Goal: Information Seeking & Learning: Learn about a topic

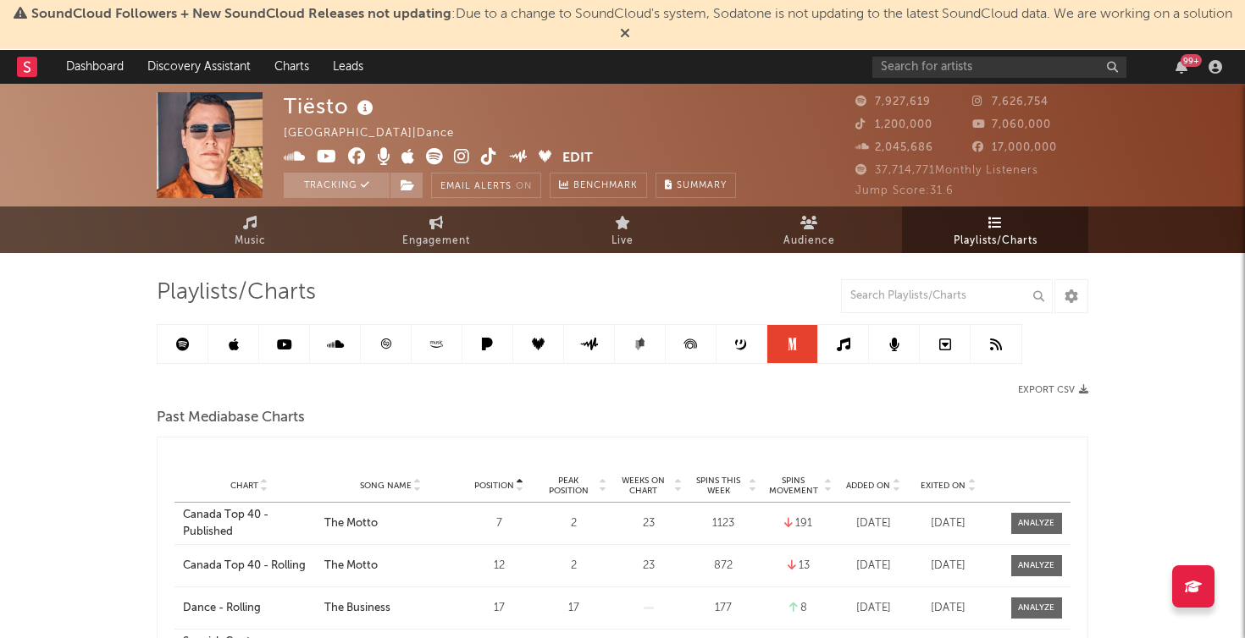
click at [31, 68] on rect at bounding box center [27, 67] width 20 height 20
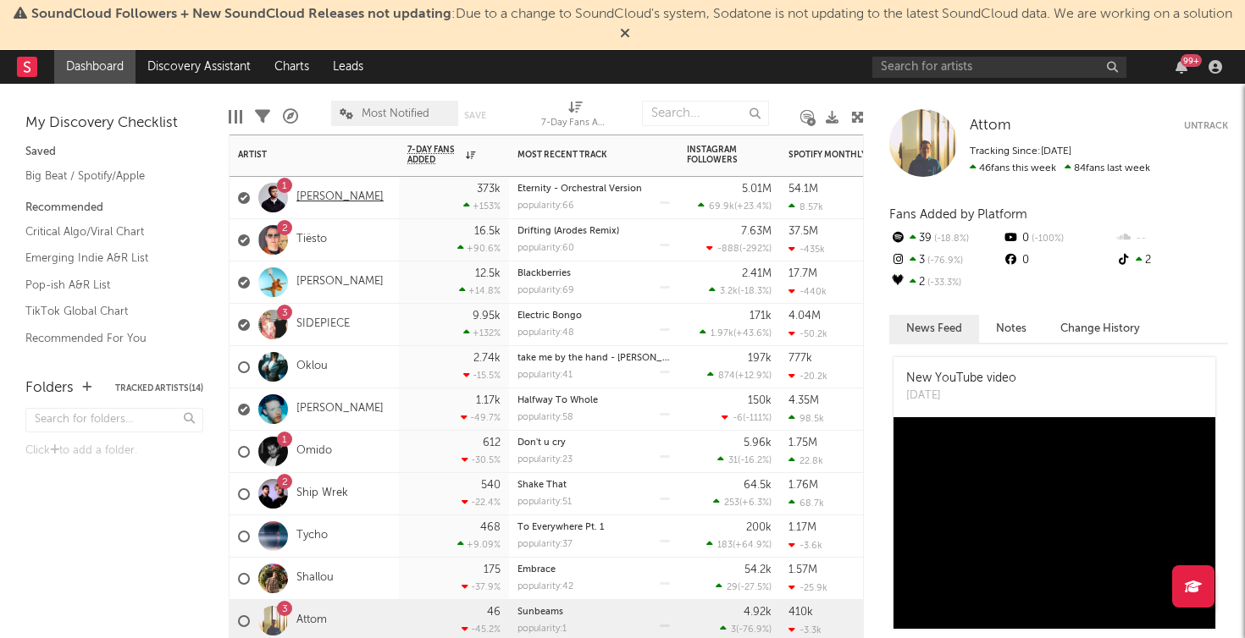
click at [325, 196] on link "[PERSON_NAME]" at bounding box center [339, 197] width 87 height 14
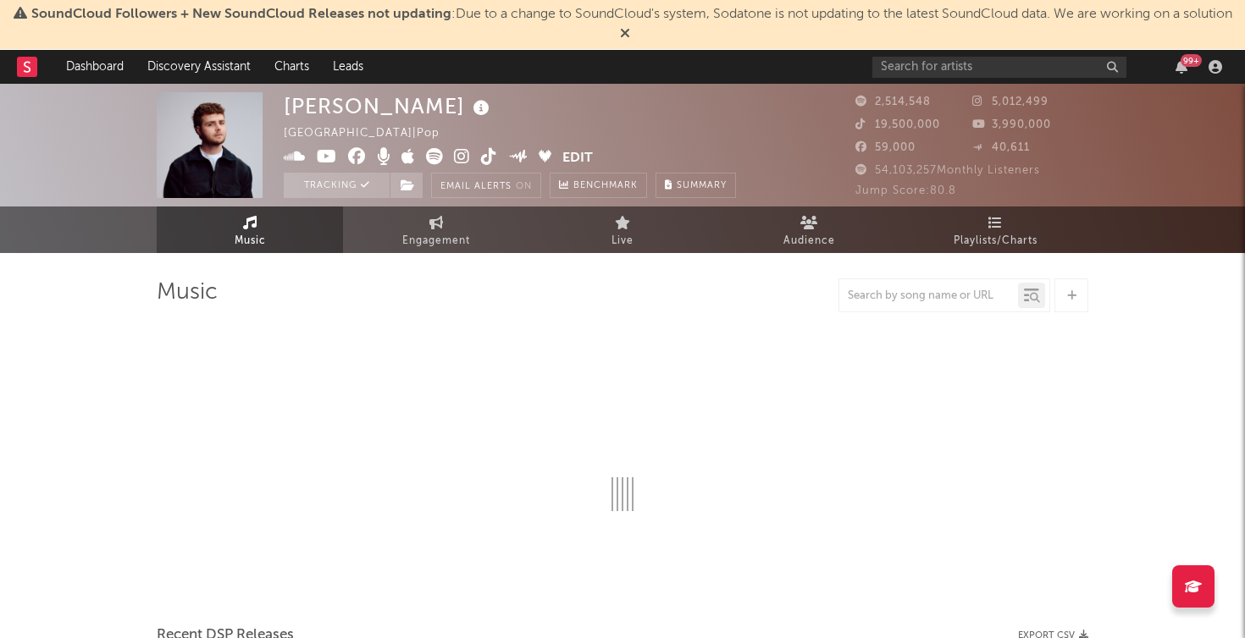
select select "6m"
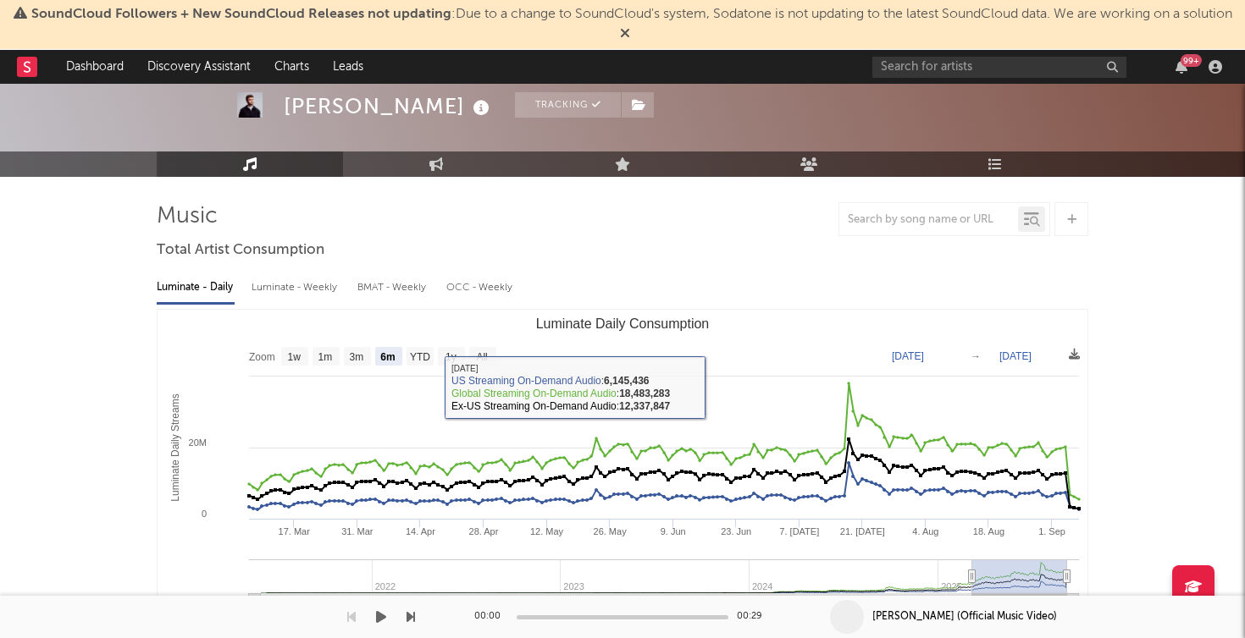
scroll to position [77, 0]
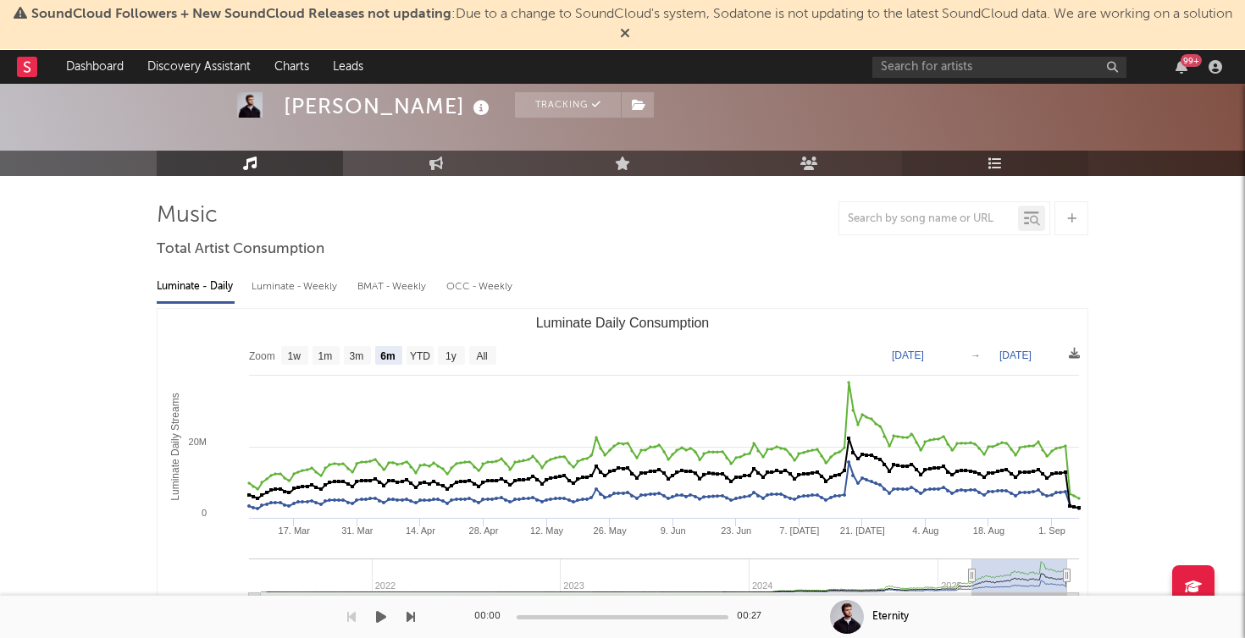
click at [991, 161] on icon at bounding box center [995, 164] width 14 height 14
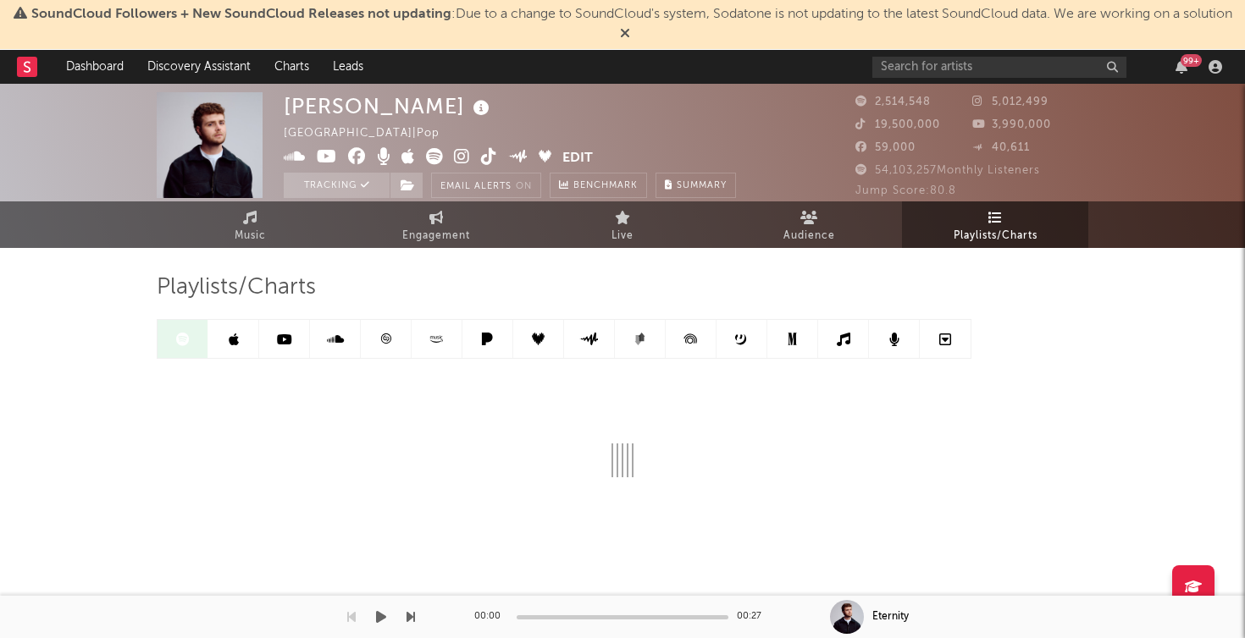
scroll to position [5, 0]
